Goal: Transaction & Acquisition: Purchase product/service

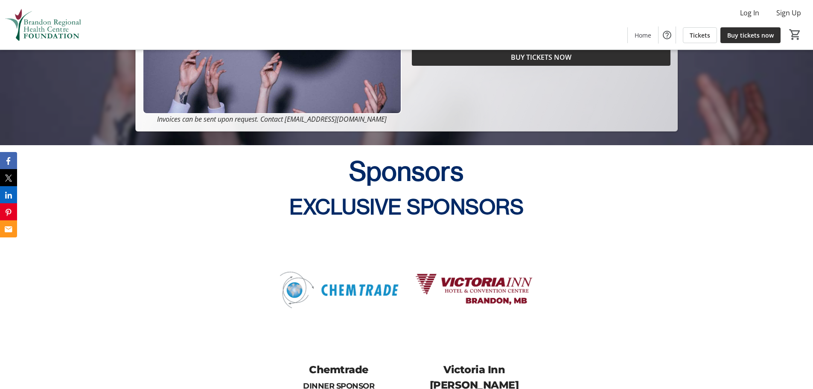
scroll to position [358, 0]
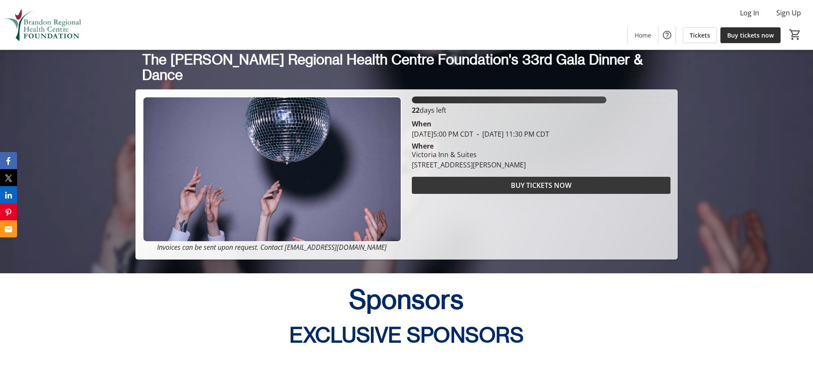
click at [569, 186] on span "BUY TICKETS NOW" at bounding box center [541, 185] width 61 height 10
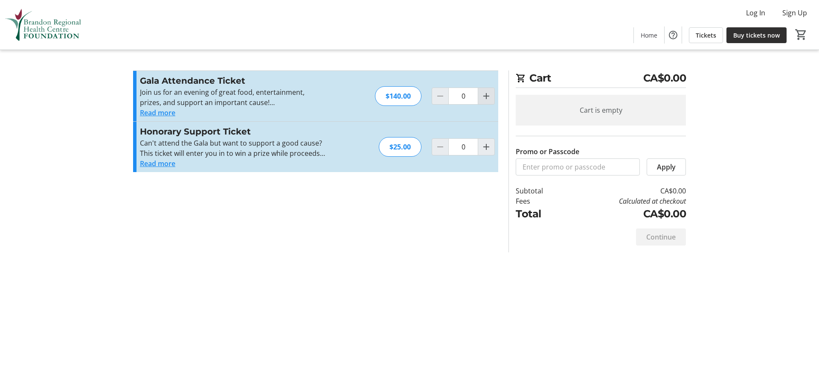
click at [483, 95] on mat-icon "Increment by one" at bounding box center [486, 96] width 10 height 10
type input "1"
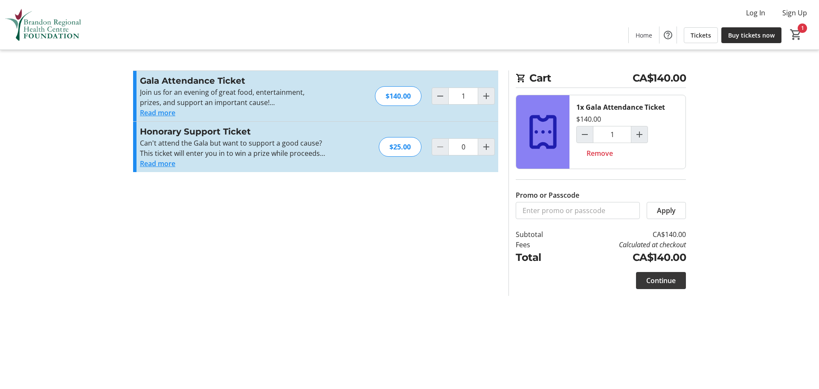
click at [671, 281] on span "Continue" at bounding box center [660, 280] width 29 height 10
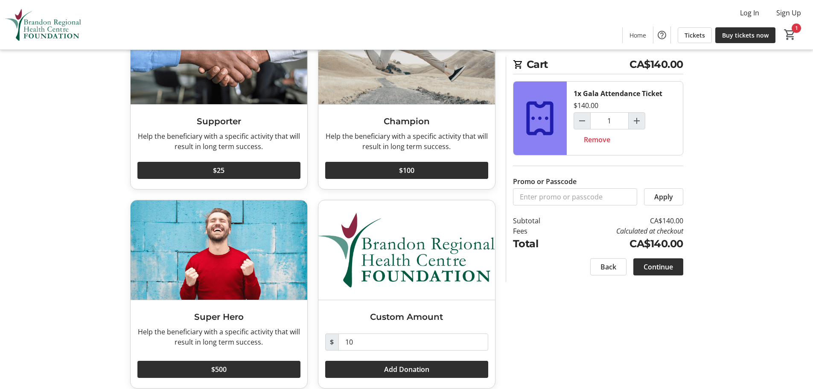
scroll to position [102, 0]
